Goal: Complete application form: Complete application form

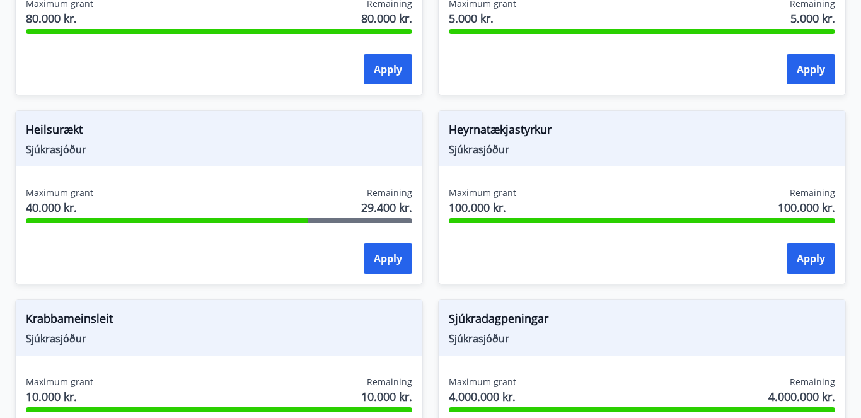
scroll to position [773, 0]
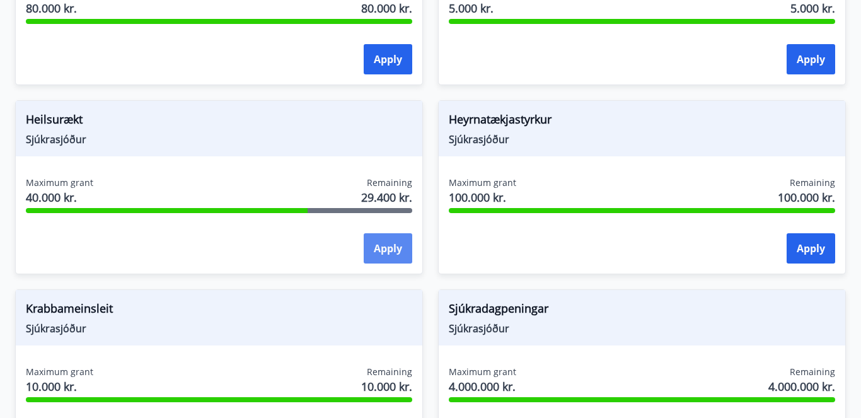
click at [381, 254] on button "Apply" at bounding box center [388, 248] width 49 height 30
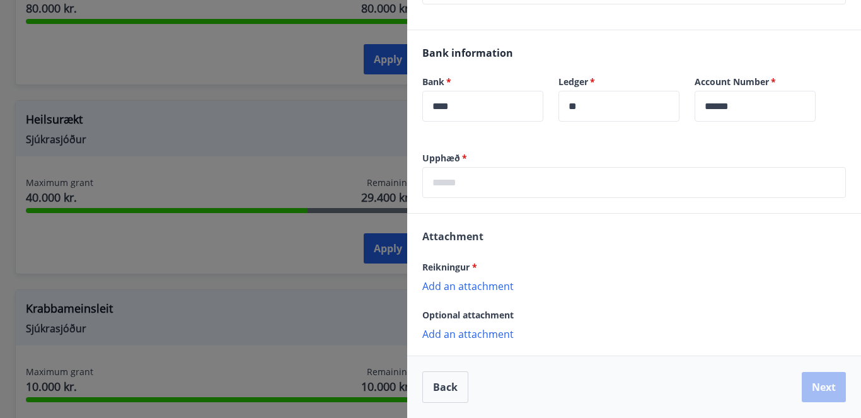
scroll to position [301, 0]
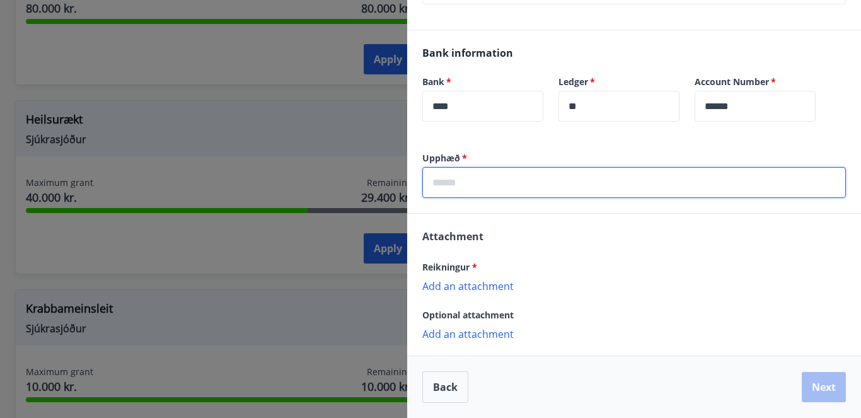
click at [491, 187] on input "text" at bounding box center [634, 182] width 424 height 31
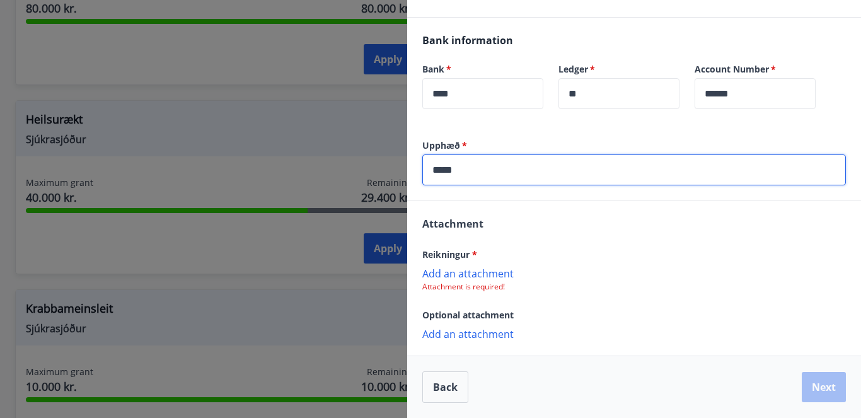
scroll to position [314, 0]
type input "*****"
click at [450, 272] on p "Add an attachment" at bounding box center [634, 273] width 424 height 13
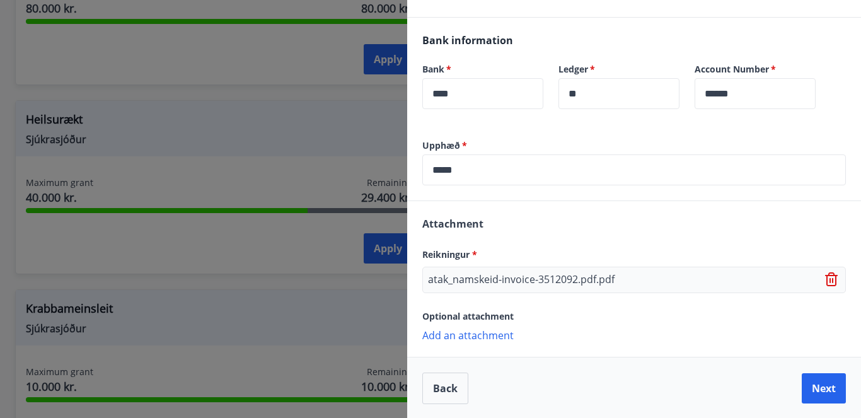
click at [490, 338] on p "Add an attachment" at bounding box center [634, 334] width 424 height 13
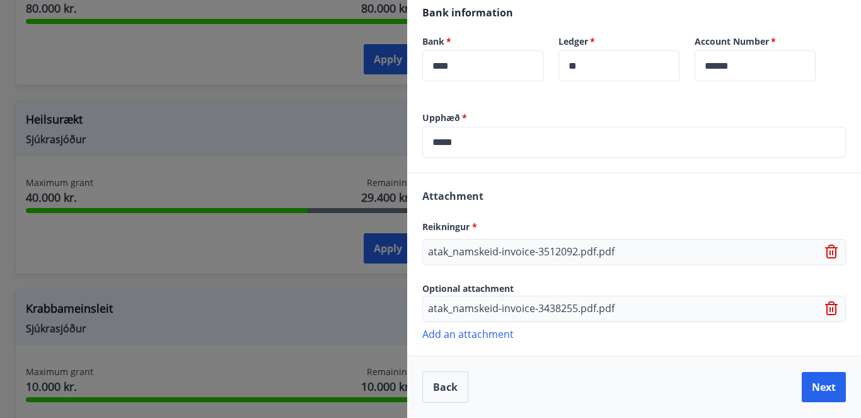
scroll to position [342, 0]
click at [816, 385] on button "Next" at bounding box center [824, 387] width 44 height 30
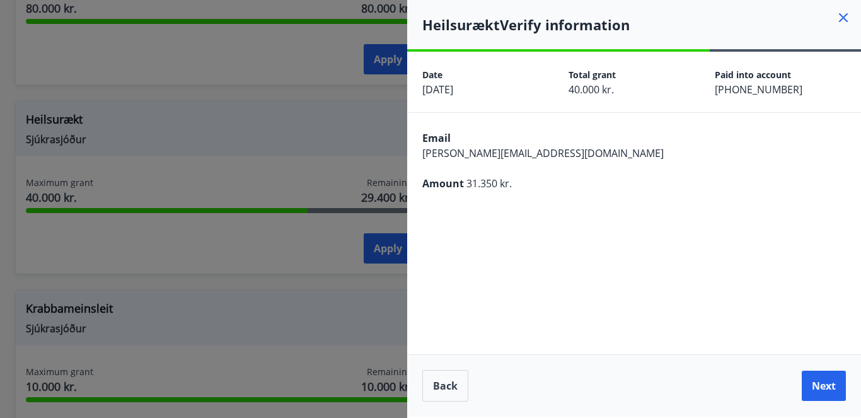
scroll to position [0, 0]
click at [820, 389] on button "Next" at bounding box center [824, 386] width 44 height 30
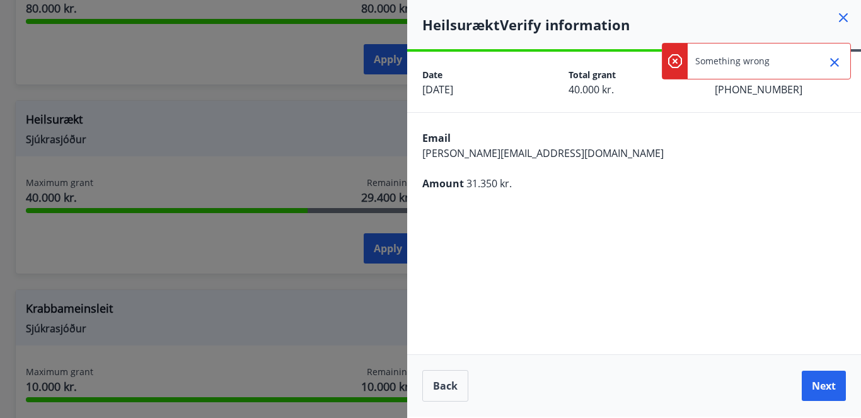
click at [829, 61] on icon "Close" at bounding box center [834, 62] width 15 height 15
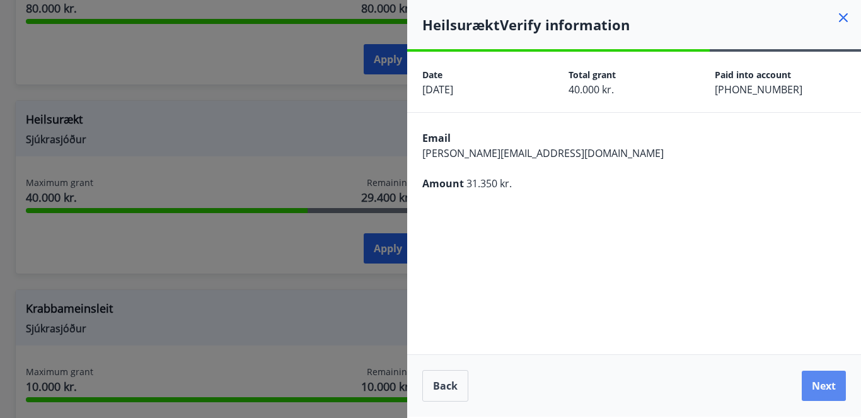
click at [829, 381] on button "Next" at bounding box center [824, 386] width 44 height 30
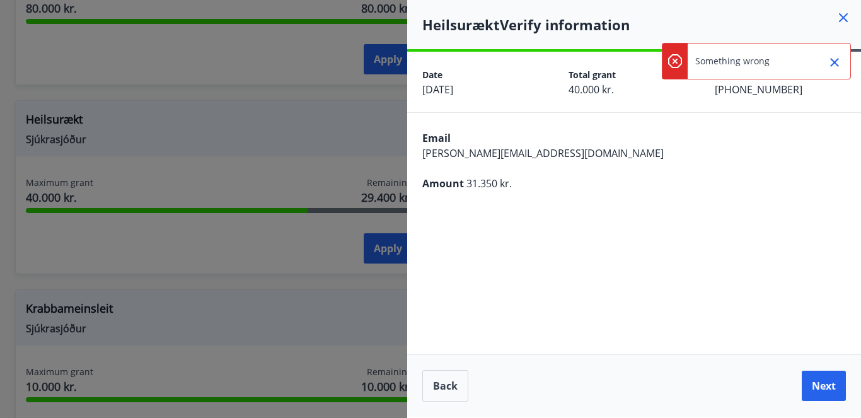
click at [840, 61] on icon "Close" at bounding box center [834, 62] width 15 height 15
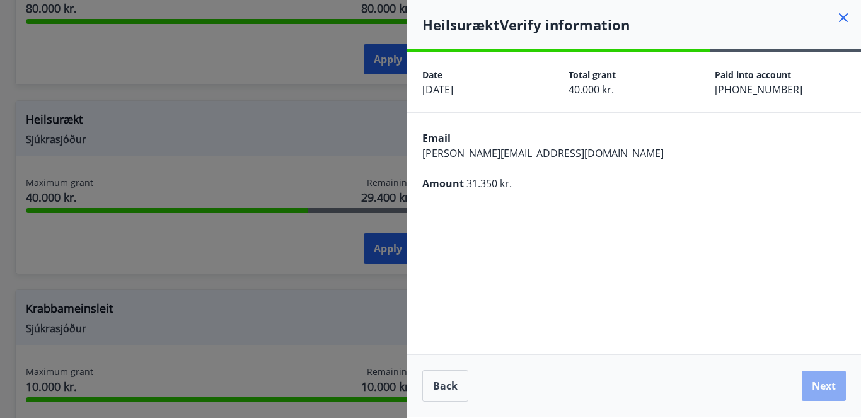
click at [831, 394] on button "Next" at bounding box center [824, 386] width 44 height 30
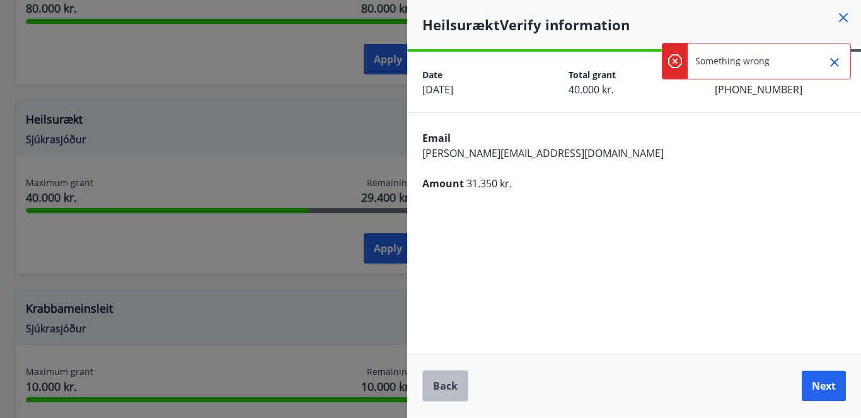
click at [446, 383] on button "Back" at bounding box center [445, 386] width 46 height 32
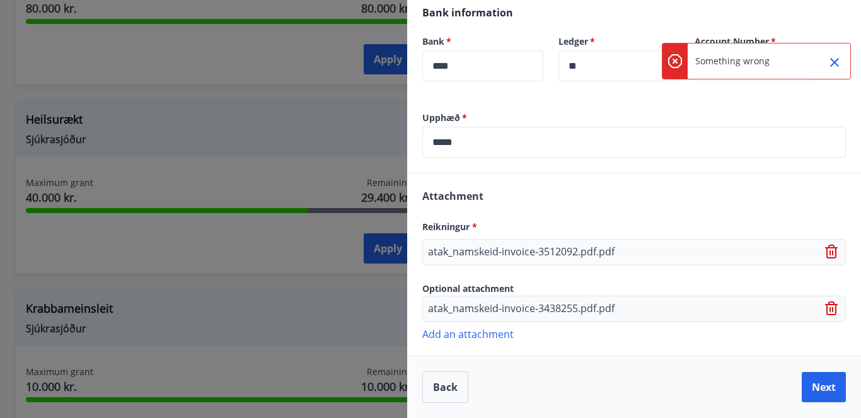
scroll to position [342, 0]
click at [823, 392] on button "Next" at bounding box center [824, 387] width 44 height 30
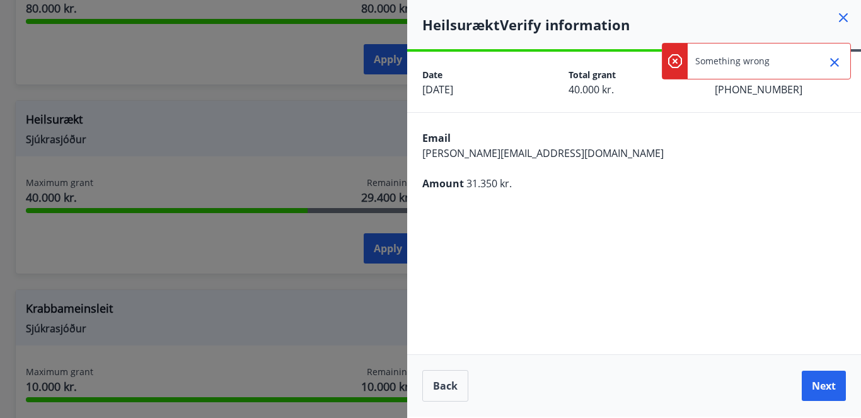
scroll to position [0, 0]
click at [829, 383] on button "Next" at bounding box center [824, 386] width 44 height 30
click at [843, 17] on icon at bounding box center [844, 18] width 2 height 2
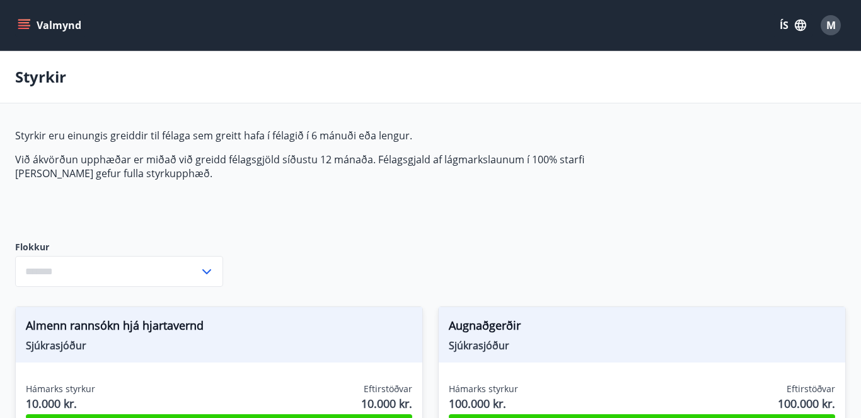
type input "***"
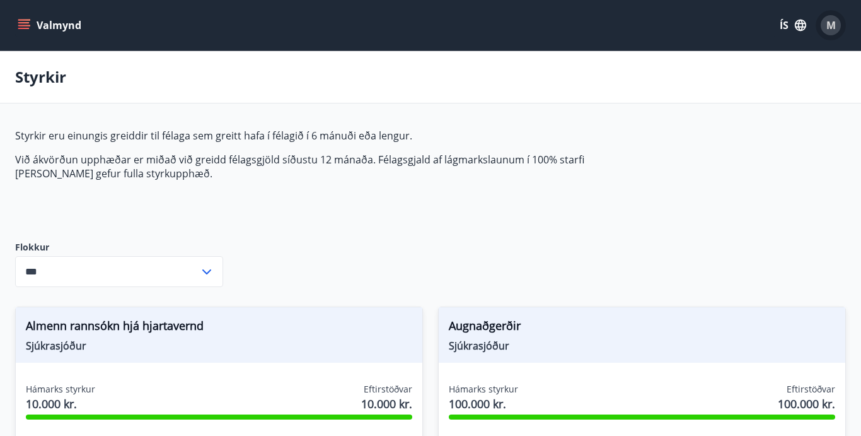
click at [826, 29] on span "M" at bounding box center [830, 25] width 9 height 14
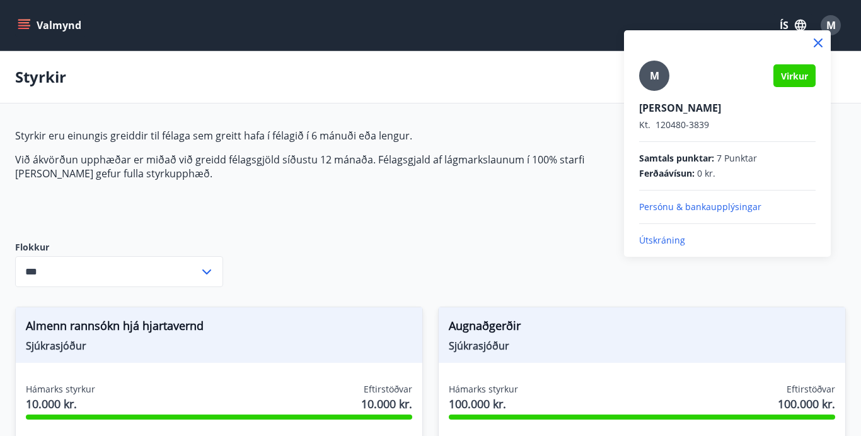
click at [788, 18] on div at bounding box center [430, 218] width 861 height 436
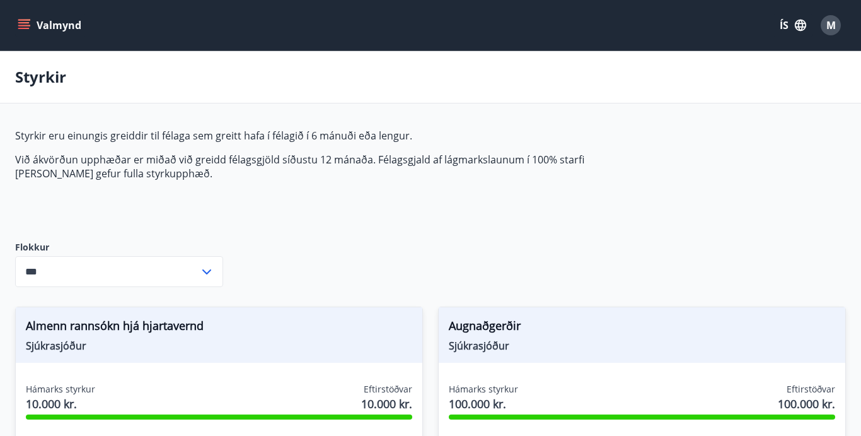
click at [789, 27] on button "ÍS" at bounding box center [793, 25] width 40 height 23
click at [667, 77] on div "English" at bounding box center [691, 79] width 131 height 15
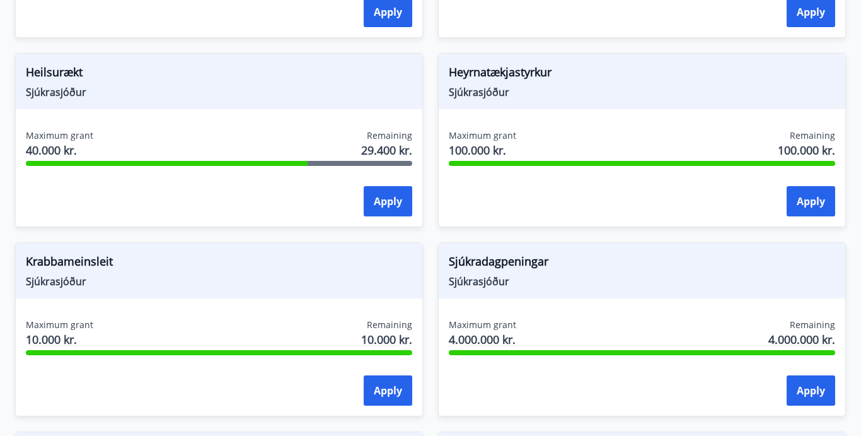
scroll to position [834, 0]
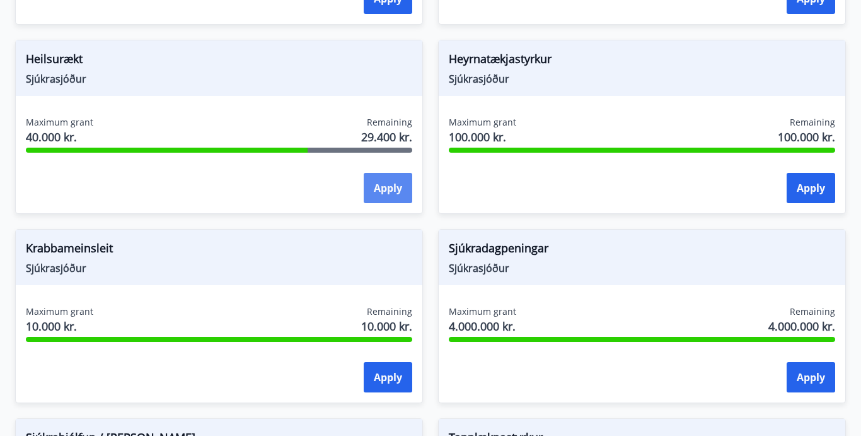
click at [387, 184] on button "Apply" at bounding box center [388, 188] width 49 height 30
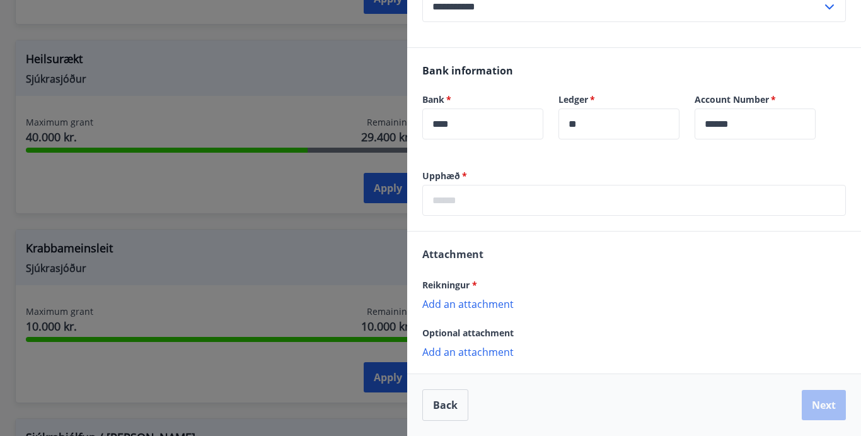
scroll to position [284, 0]
click at [458, 304] on p "Add an attachment" at bounding box center [634, 303] width 424 height 13
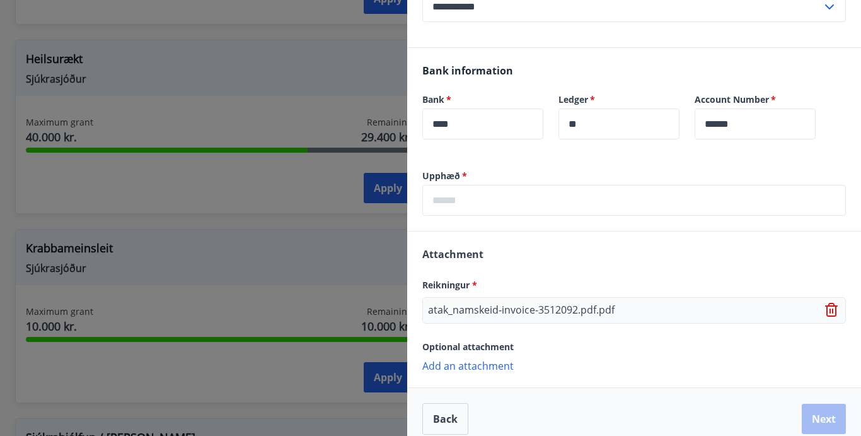
click at [458, 367] on p "Add an attachment" at bounding box center [634, 365] width 424 height 13
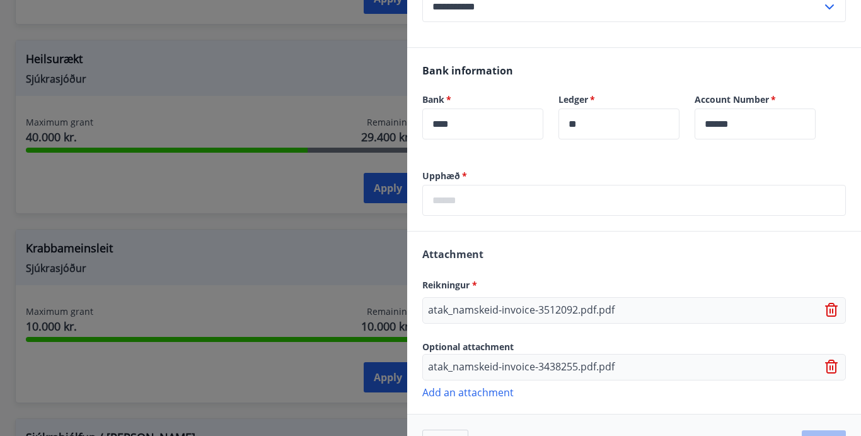
click at [531, 202] on input "text" at bounding box center [634, 200] width 424 height 31
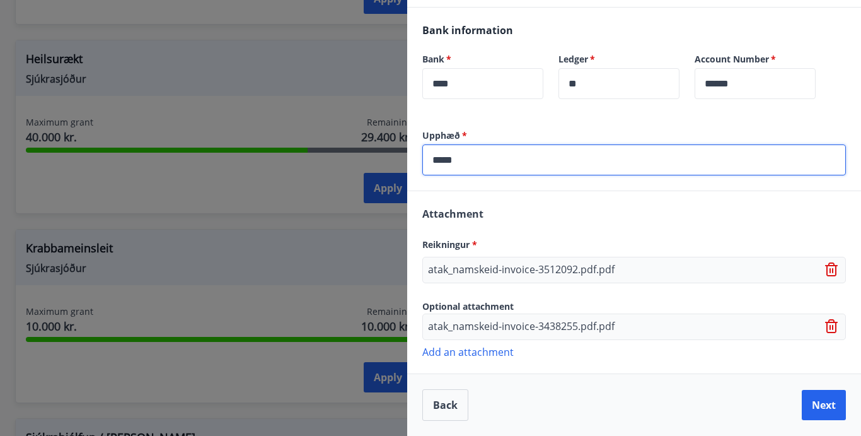
scroll to position [324, 0]
type input "*****"
click at [831, 412] on button "Next" at bounding box center [824, 405] width 44 height 30
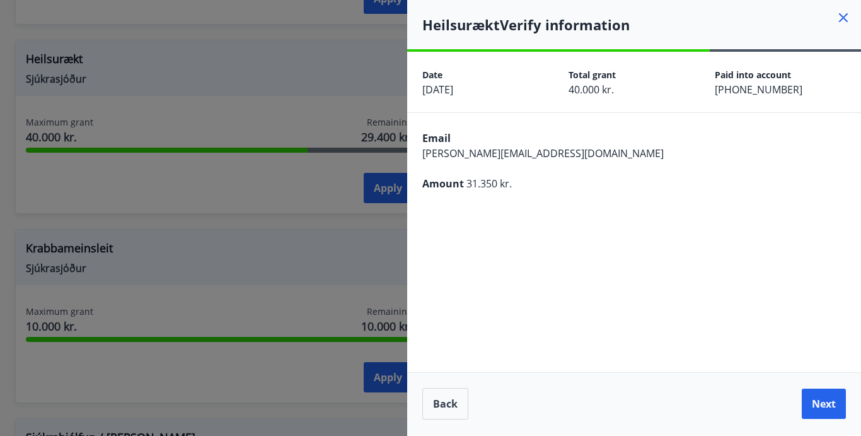
scroll to position [0, 0]
click at [826, 411] on button "Next" at bounding box center [824, 403] width 44 height 30
click at [829, 403] on button "Next" at bounding box center [824, 403] width 44 height 30
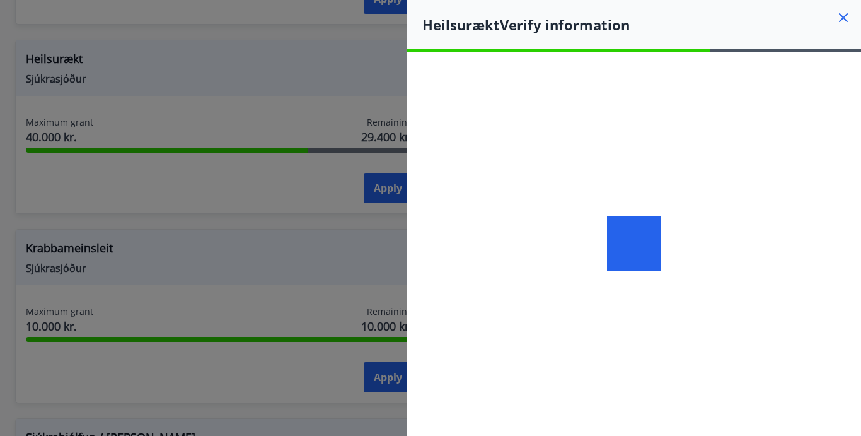
click at [845, 16] on icon at bounding box center [843, 17] width 9 height 9
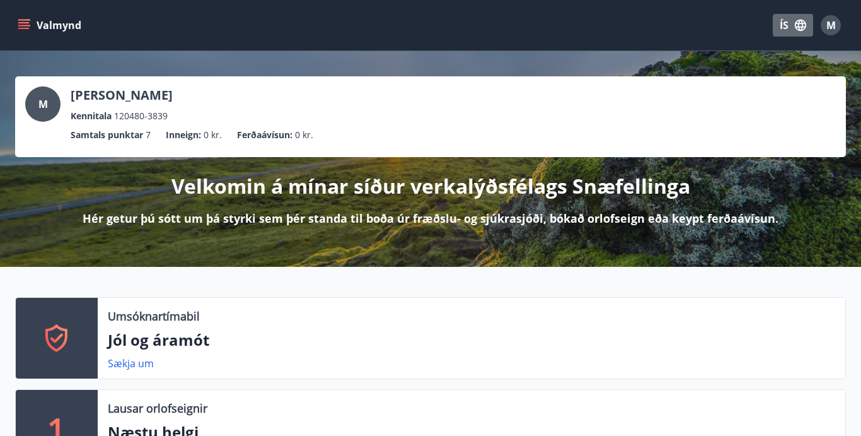
click at [806, 26] on icon "button" at bounding box center [800, 25] width 11 height 11
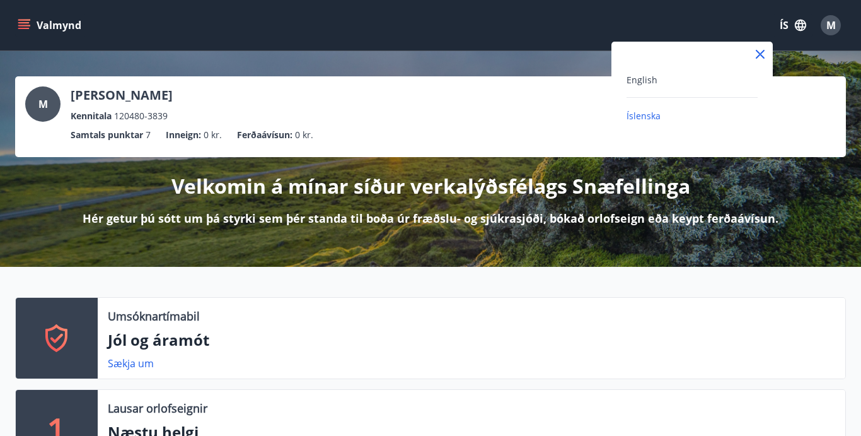
click at [659, 86] on div "English" at bounding box center [691, 79] width 131 height 15
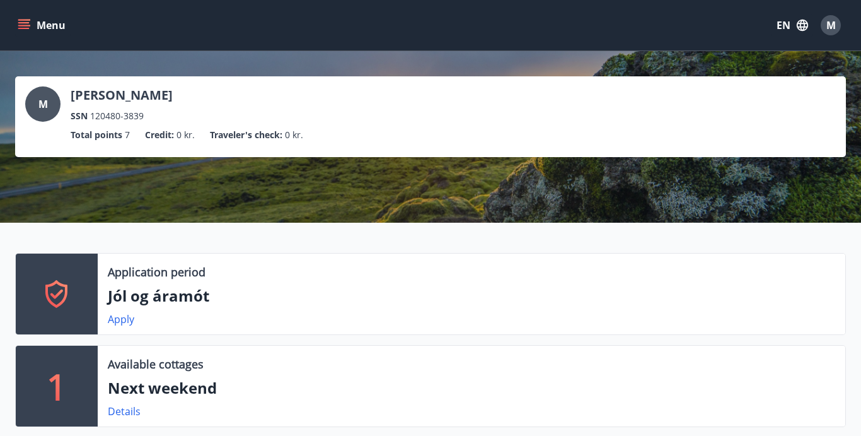
click at [21, 25] on icon "menu" at bounding box center [25, 25] width 14 height 1
click at [339, 308] on div "Application period Jól og áramót Apply" at bounding box center [472, 293] width 748 height 81
